Goal: Transaction & Acquisition: Book appointment/travel/reservation

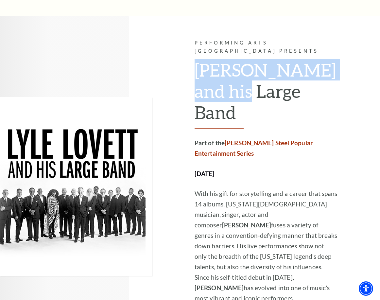
scroll to position [310, 0]
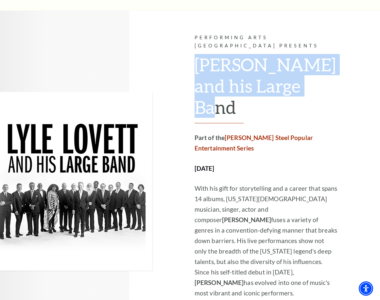
drag, startPoint x: 198, startPoint y: 66, endPoint x: 313, endPoint y: 95, distance: 119.0
click at [313, 95] on h2 "[PERSON_NAME] and his Large Band" at bounding box center [265, 88] width 143 height 69
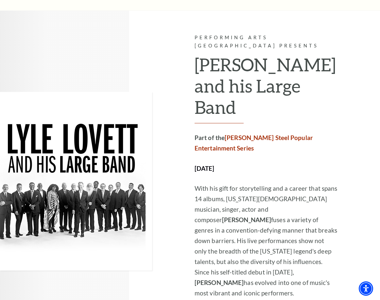
click at [295, 163] on p "[DATE]" at bounding box center [265, 168] width 143 height 10
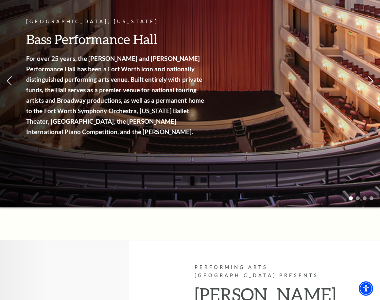
scroll to position [0, 0]
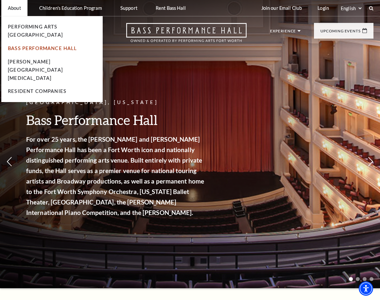
click at [51, 45] on link "Bass Performance Hall" at bounding box center [42, 48] width 69 height 6
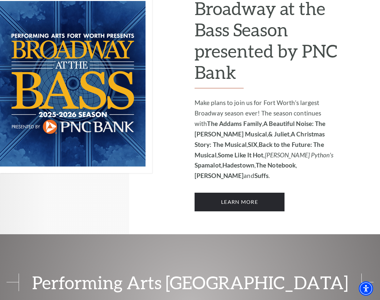
scroll to position [435, 0]
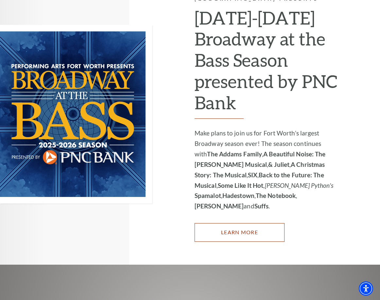
click at [226, 223] on link "Learn More" at bounding box center [239, 232] width 90 height 18
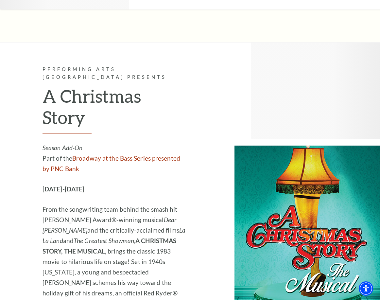
scroll to position [1437, 0]
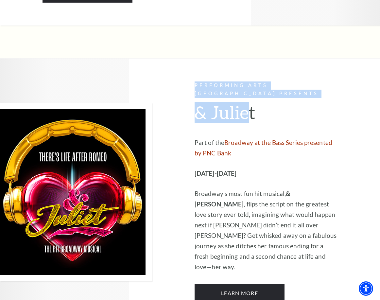
drag, startPoint x: 250, startPoint y: 93, endPoint x: 181, endPoint y: 99, distance: 69.2
click at [181, 99] on div "Performing Arts Fort Worth Presents & Juliet Part of the Broadway at the Bass S…" at bounding box center [190, 191] width 380 height 267
click at [247, 102] on h2 "& Juliet" at bounding box center [265, 115] width 143 height 27
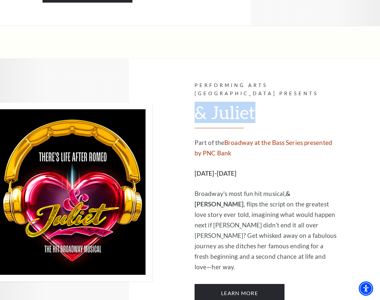
drag, startPoint x: 258, startPoint y: 92, endPoint x: 198, endPoint y: 98, distance: 60.1
click at [198, 102] on h2 "& Juliet" at bounding box center [265, 115] width 143 height 27
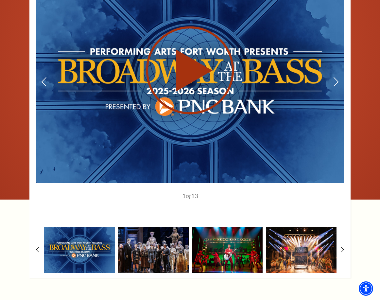
scroll to position [443, 0]
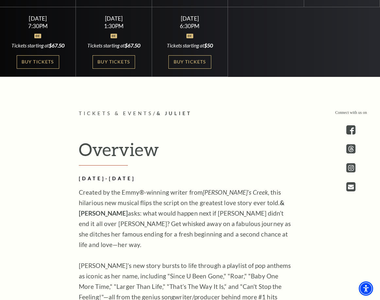
scroll to position [349, 0]
